Goal: Transaction & Acquisition: Purchase product/service

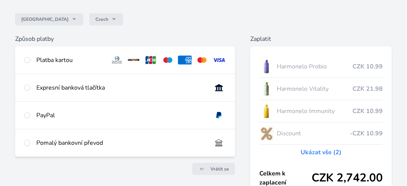
scroll to position [76, 0]
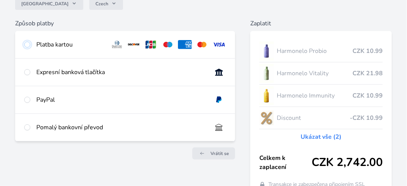
click at [28, 43] on input "radio" at bounding box center [27, 45] width 6 height 6
radio input "true"
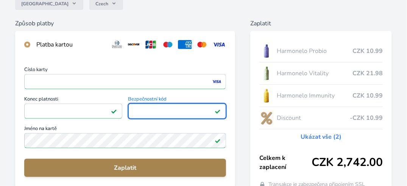
click at [128, 169] on span "Zaplatit" at bounding box center [125, 168] width 190 height 9
